Goal: Task Accomplishment & Management: Complete application form

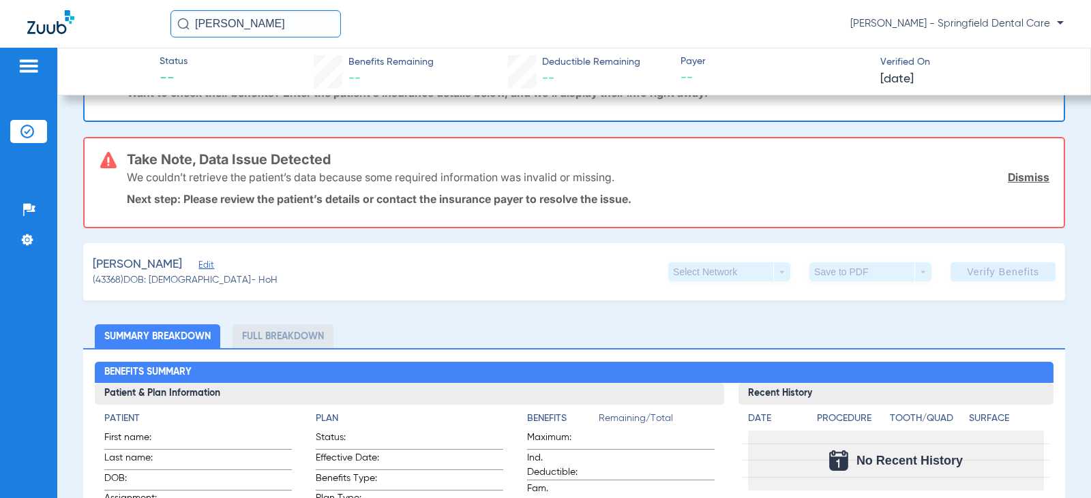
scroll to position [204, 0]
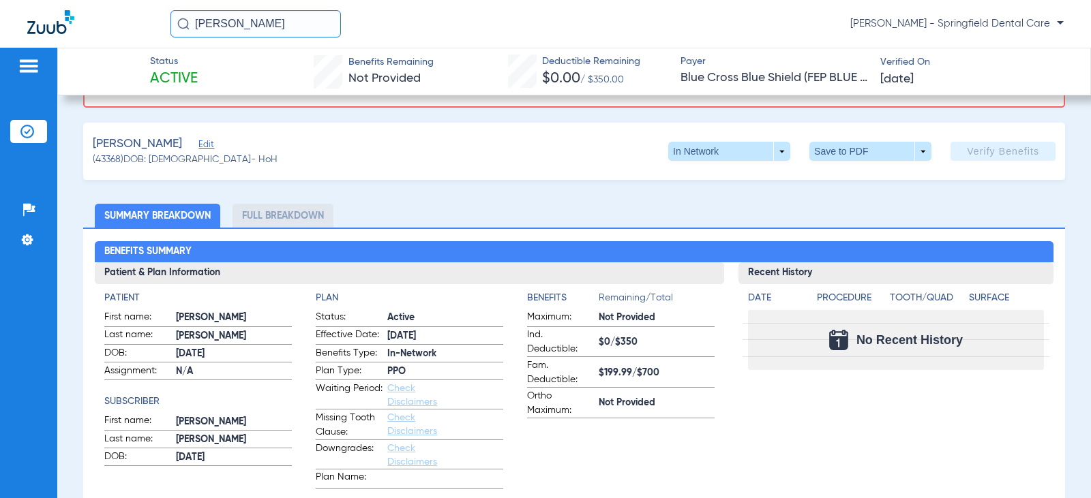
click at [200, 151] on span "Edit" at bounding box center [204, 146] width 12 height 13
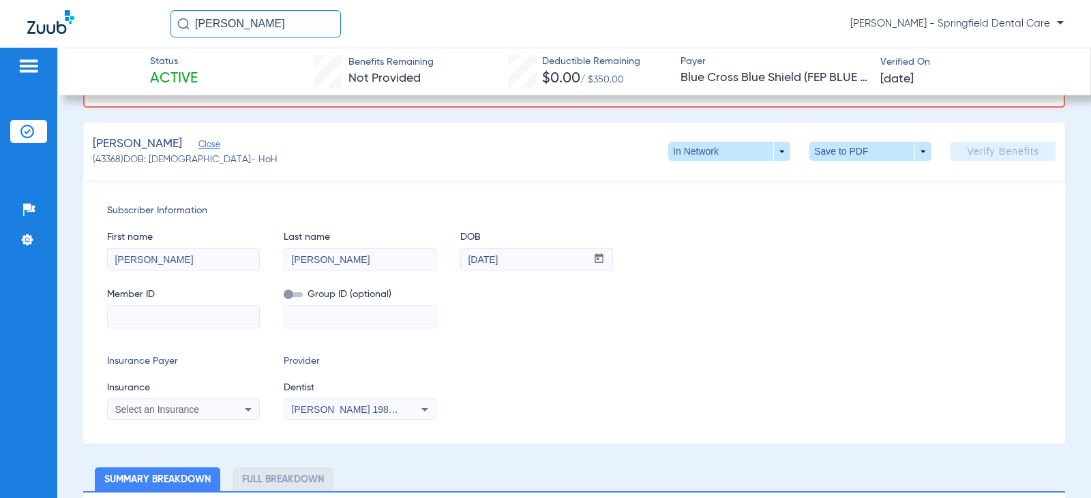
click at [181, 319] on input at bounding box center [183, 317] width 151 height 22
paste input "F02640797"
type input "F02640797"
drag, startPoint x: 157, startPoint y: 393, endPoint x: 159, endPoint y: 403, distance: 10.3
click at [159, 402] on app-form-autocomplete "Insurance Select an Insurance" at bounding box center [183, 401] width 153 height 40
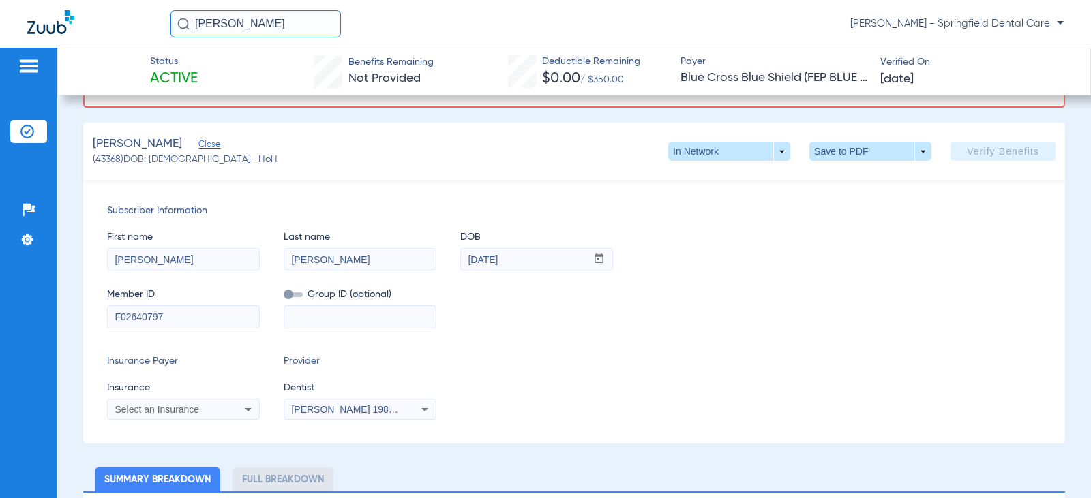
click at [159, 408] on span "Select an Insurance" at bounding box center [157, 409] width 85 height 11
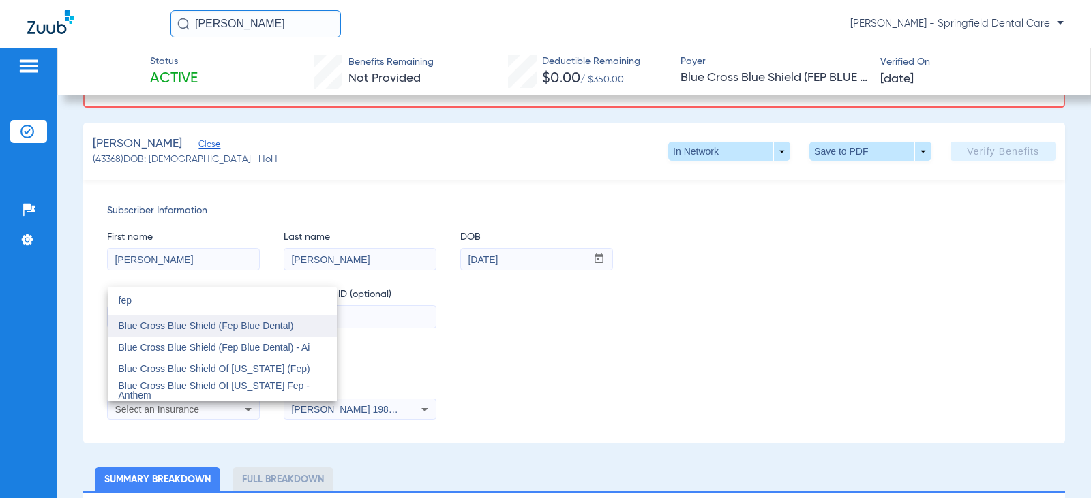
type input "fep"
click at [241, 331] on span "Blue Cross Blue Shield (Fep Blue Dental)" at bounding box center [206, 325] width 175 height 11
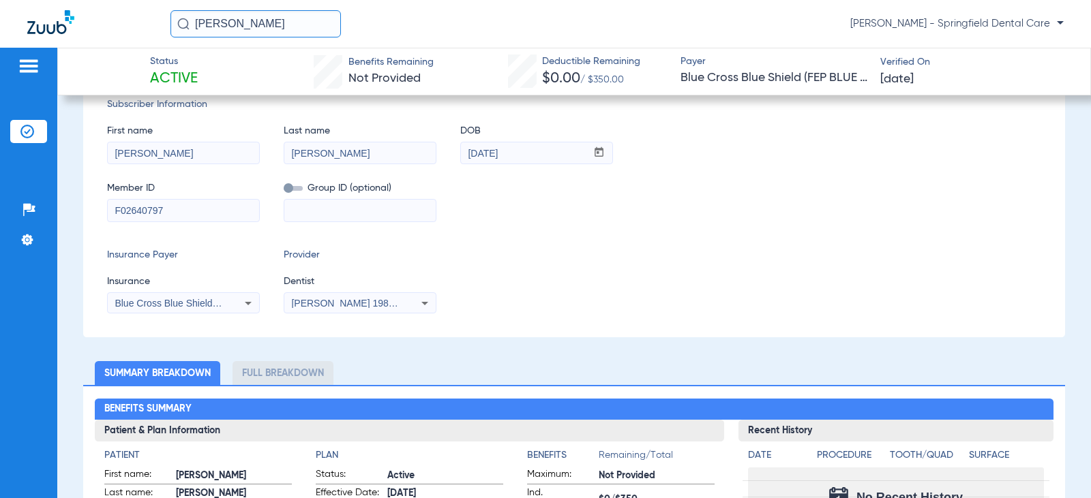
scroll to position [98, 0]
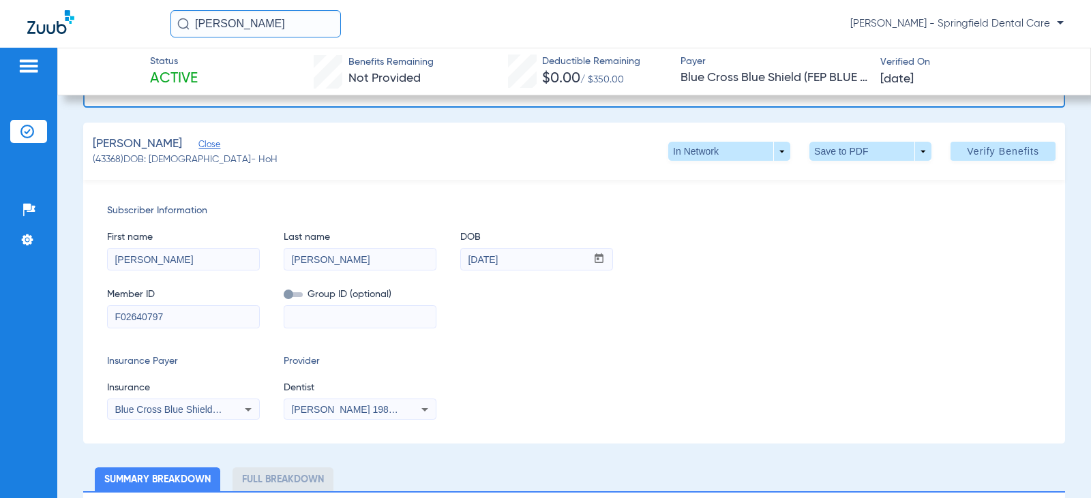
click at [332, 409] on span "[PERSON_NAME] 1982829420" at bounding box center [358, 409] width 134 height 11
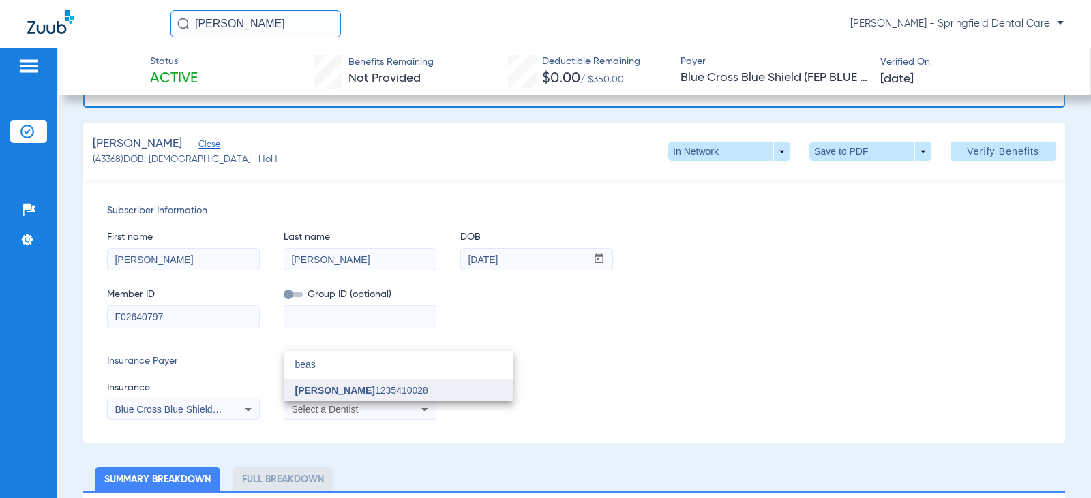
type input "beas"
click at [335, 391] on span "[PERSON_NAME]" at bounding box center [335, 390] width 80 height 11
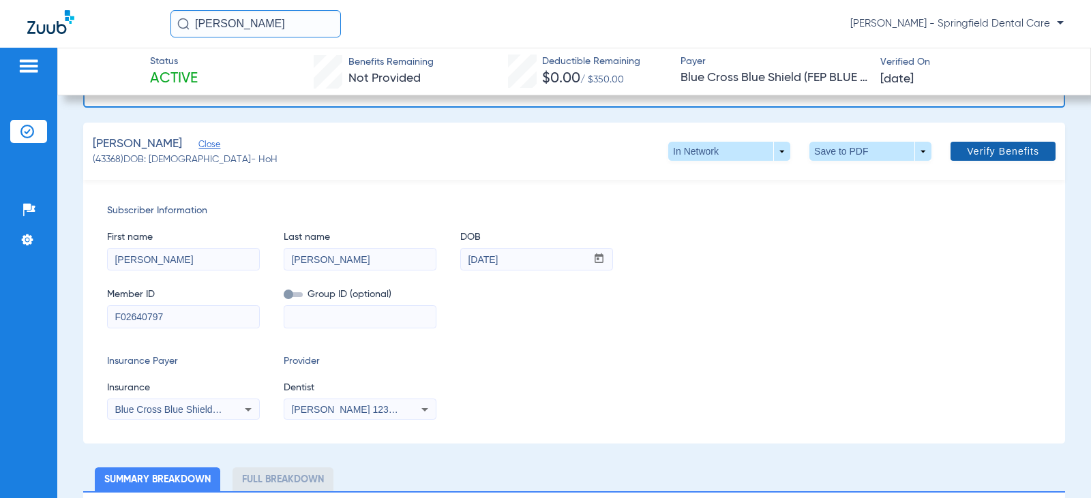
click at [1013, 153] on span "Verify Benefits" at bounding box center [1002, 151] width 72 height 11
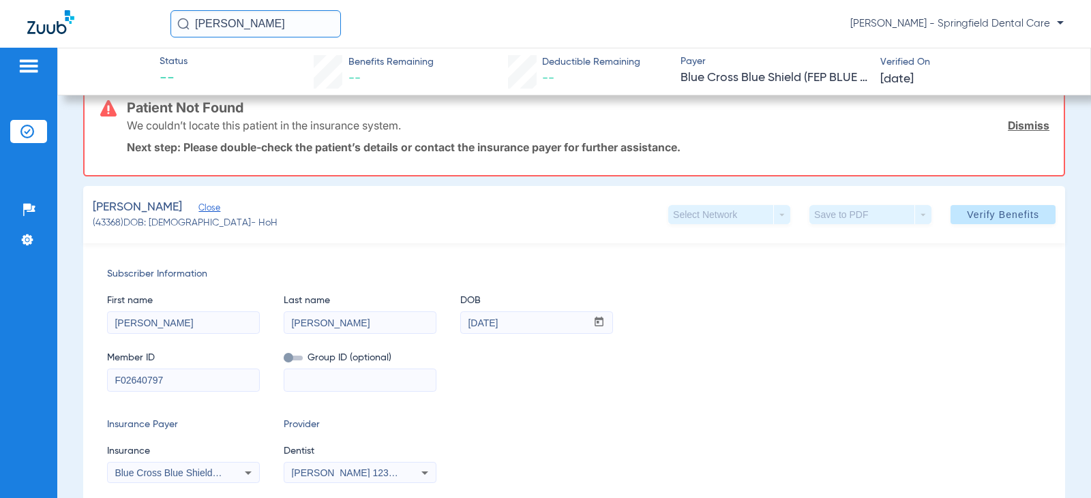
scroll to position [136, 0]
click at [252, 469] on icon at bounding box center [248, 472] width 16 height 16
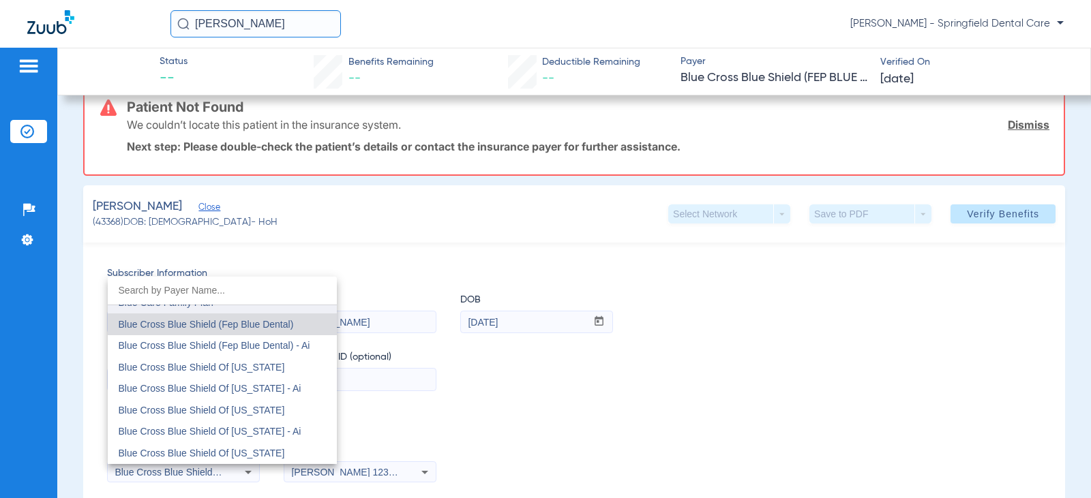
scroll to position [923, 0]
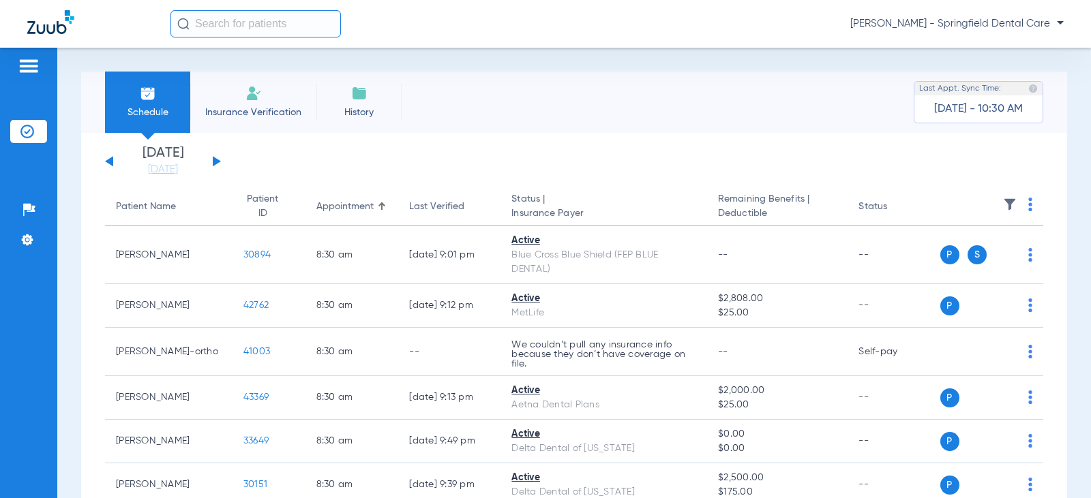
click at [209, 21] on input "text" at bounding box center [255, 23] width 170 height 27
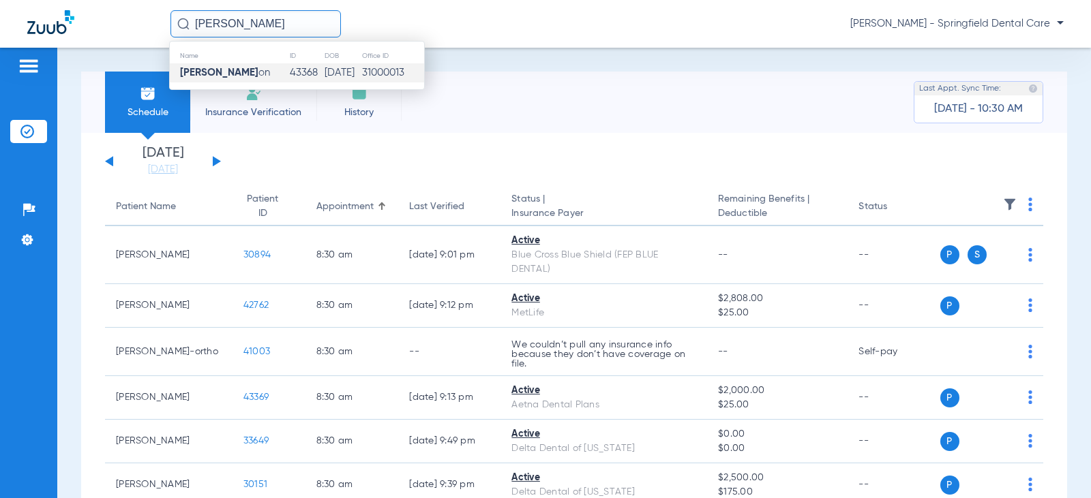
type input "[PERSON_NAME]"
click at [230, 70] on strong "[PERSON_NAME]" at bounding box center [219, 72] width 78 height 10
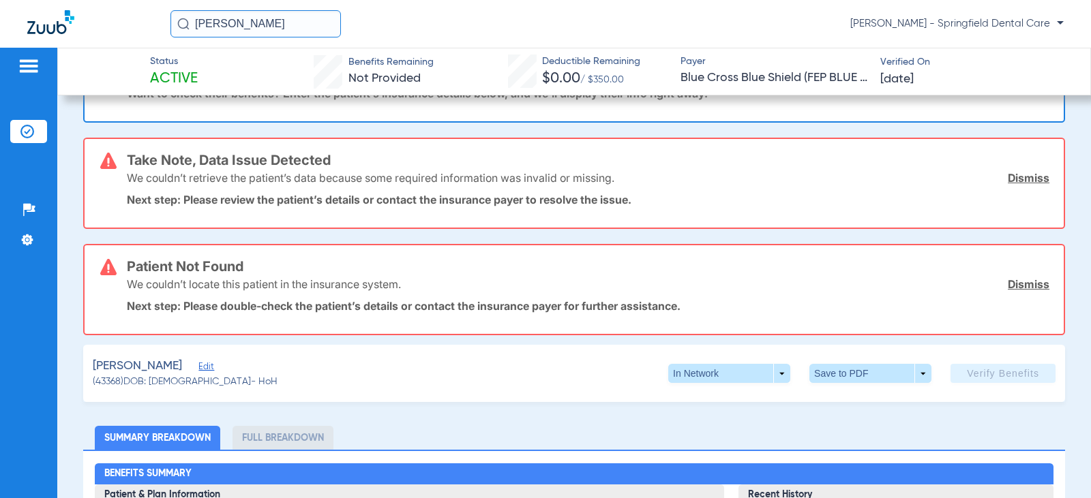
scroll to position [273, 0]
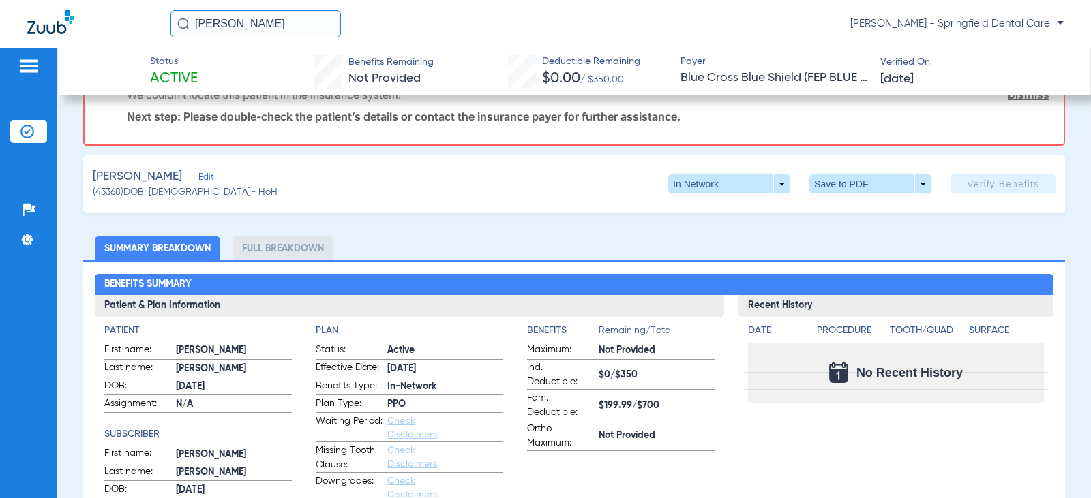
click at [202, 179] on span "Edit" at bounding box center [204, 178] width 12 height 13
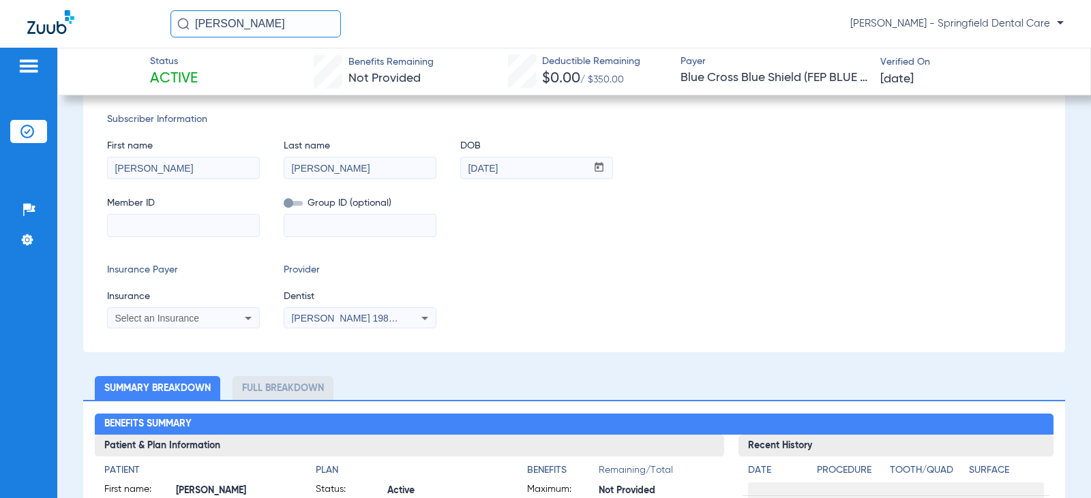
scroll to position [409, 0]
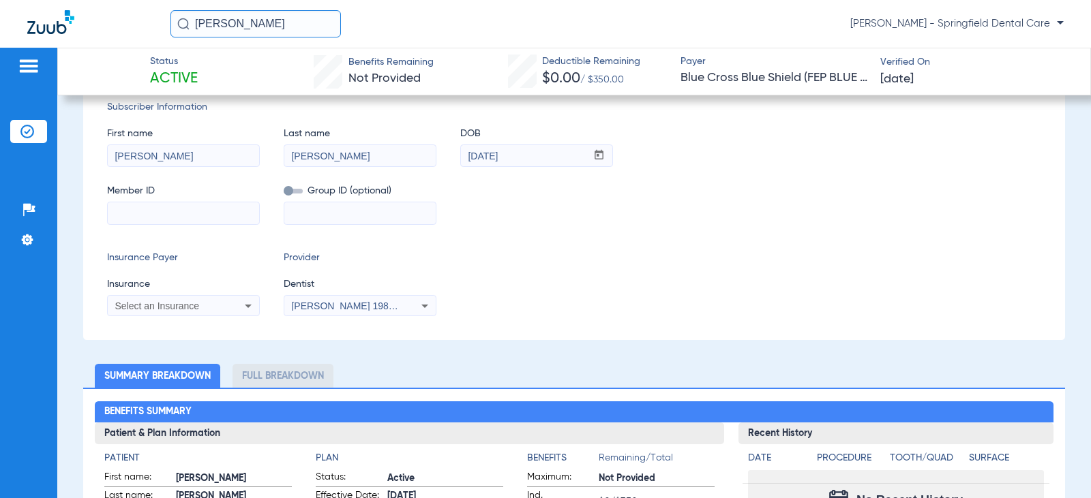
click at [156, 200] on mat-form-field at bounding box center [183, 211] width 153 height 27
click at [147, 220] on input at bounding box center [183, 213] width 151 height 22
paste input "F02640797"
click at [115, 211] on input "F02640797" at bounding box center [183, 213] width 151 height 22
type input "F02640797"
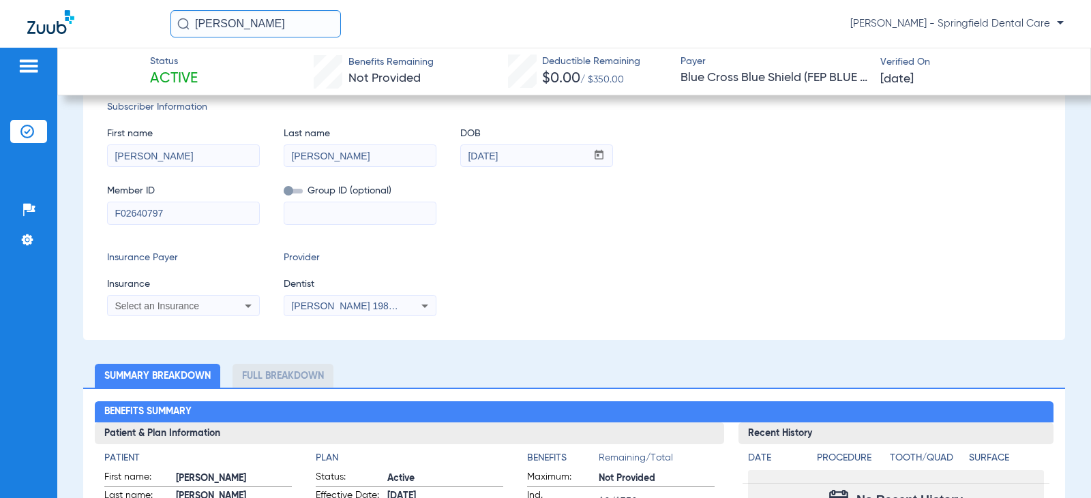
click at [196, 307] on span "Select an Insurance" at bounding box center [157, 306] width 85 height 11
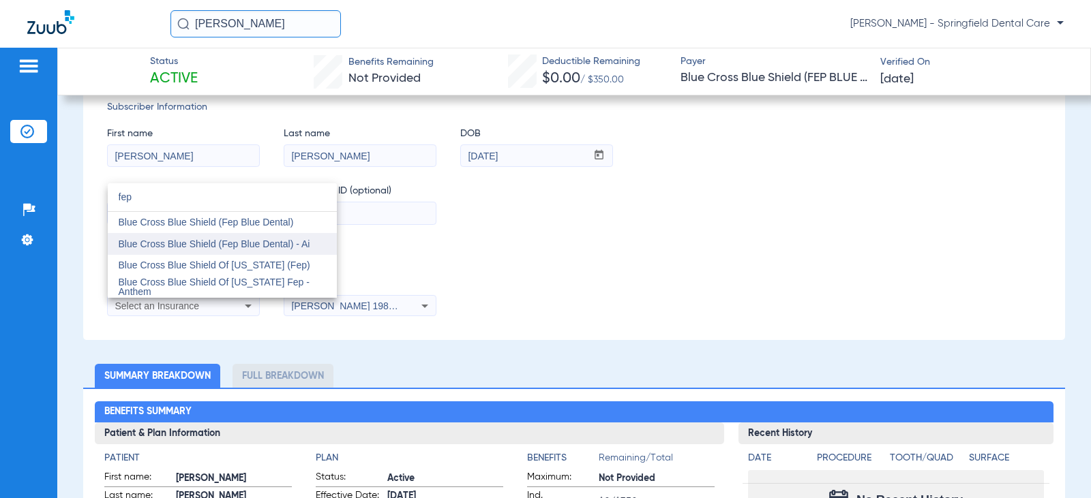
type input "fep"
click at [252, 247] on span "Blue Cross Blue Shield (Fep Blue Dental) - Ai" at bounding box center [215, 244] width 192 height 11
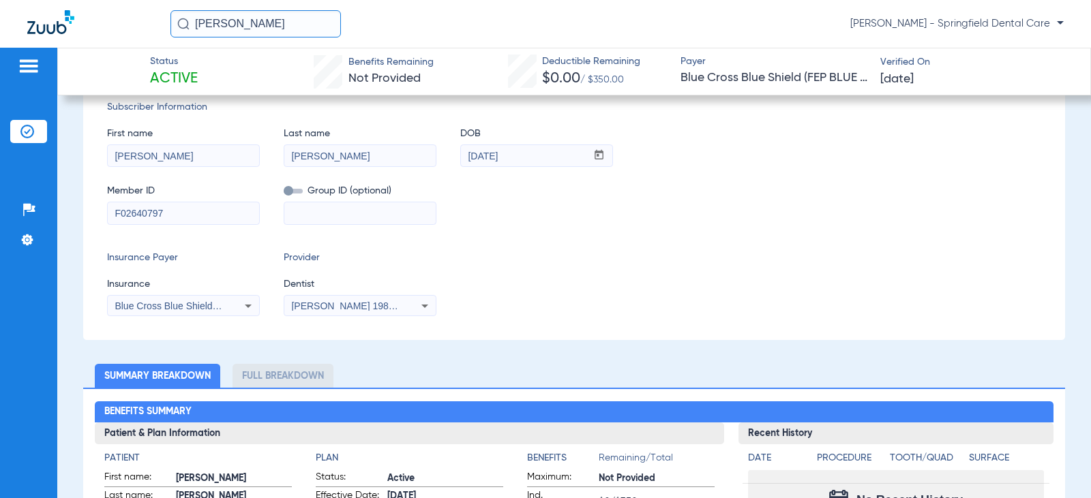
click at [326, 295] on mat-select "[PERSON_NAME] 1982829420" at bounding box center [360, 306] width 153 height 22
click at [329, 303] on span "[PERSON_NAME] 1982829420" at bounding box center [358, 306] width 134 height 11
type input "beas"
click at [339, 282] on span "[PERSON_NAME]" at bounding box center [335, 286] width 80 height 11
click at [466, 262] on div "Insurance Payer Insurance Blue Cross Blue Shield (Fep Blue Dental) - Ai Provide…" at bounding box center [574, 283] width 934 height 65
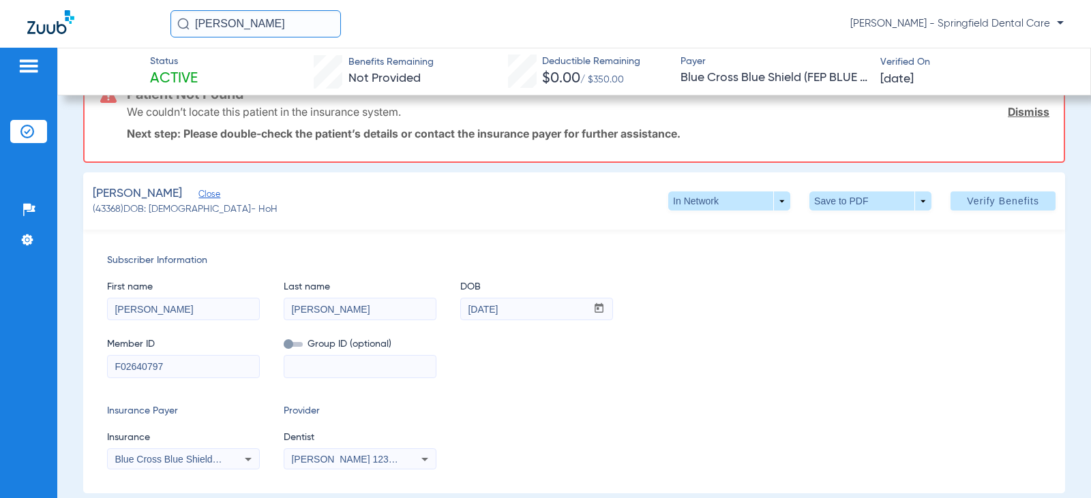
scroll to position [0, 0]
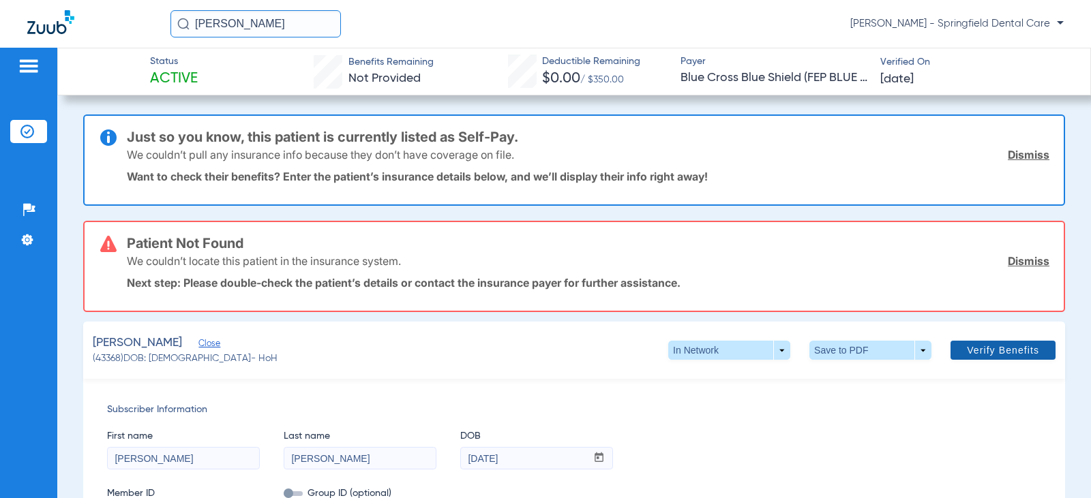
click at [1005, 345] on span "Verify Benefits" at bounding box center [1002, 350] width 72 height 11
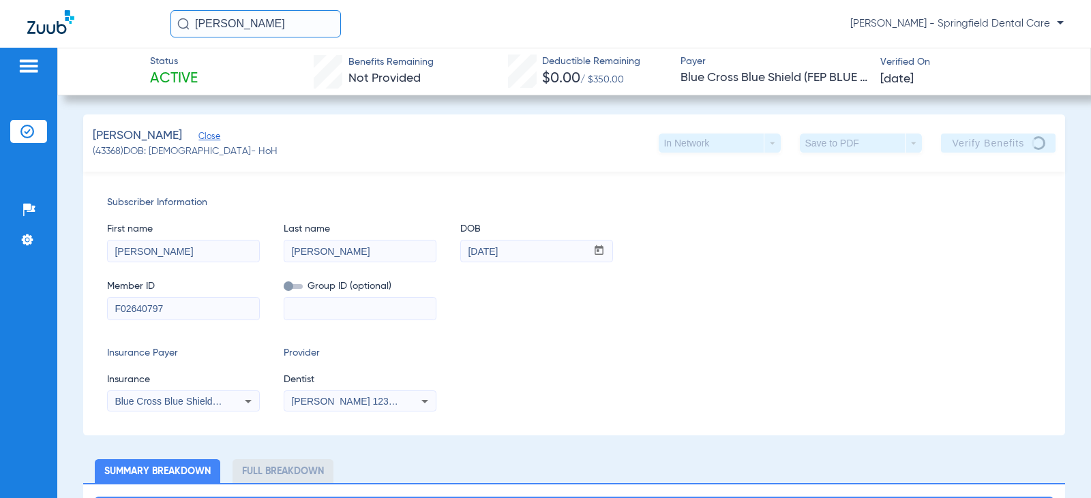
click at [508, 322] on div "Subscriber Information First name [PERSON_NAME] Last name [PERSON_NAME] mm / dd…" at bounding box center [573, 304] width 981 height 264
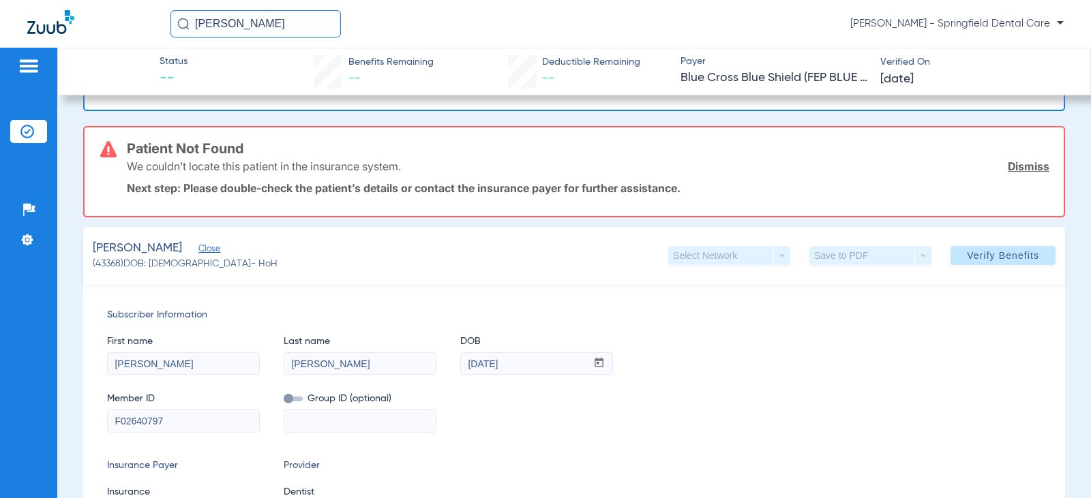
scroll to position [341, 0]
